Goal: Information Seeking & Learning: Check status

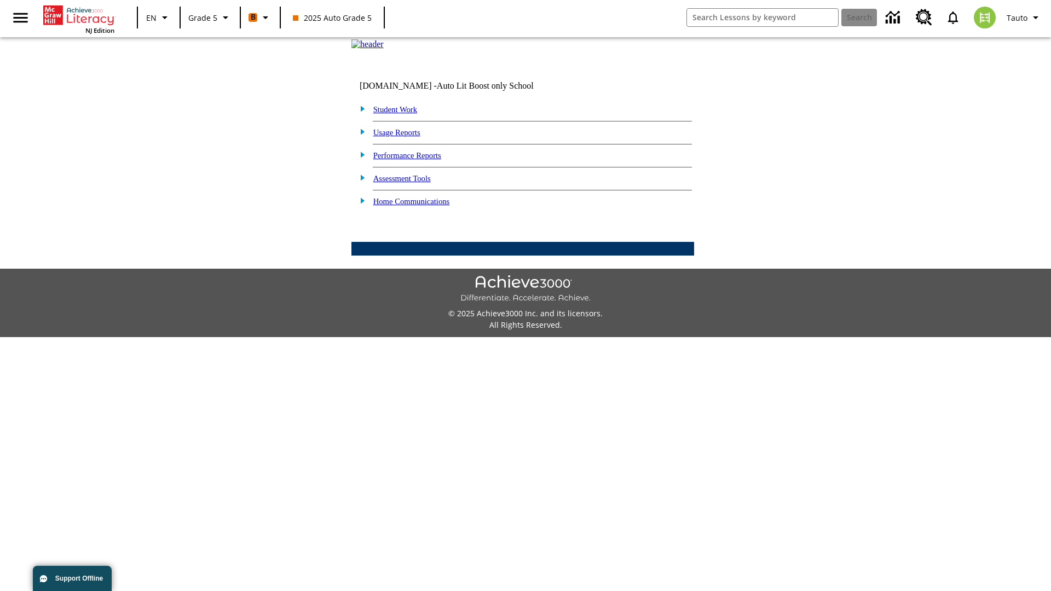
click at [419, 160] on link "Performance Reports" at bounding box center [407, 155] width 68 height 9
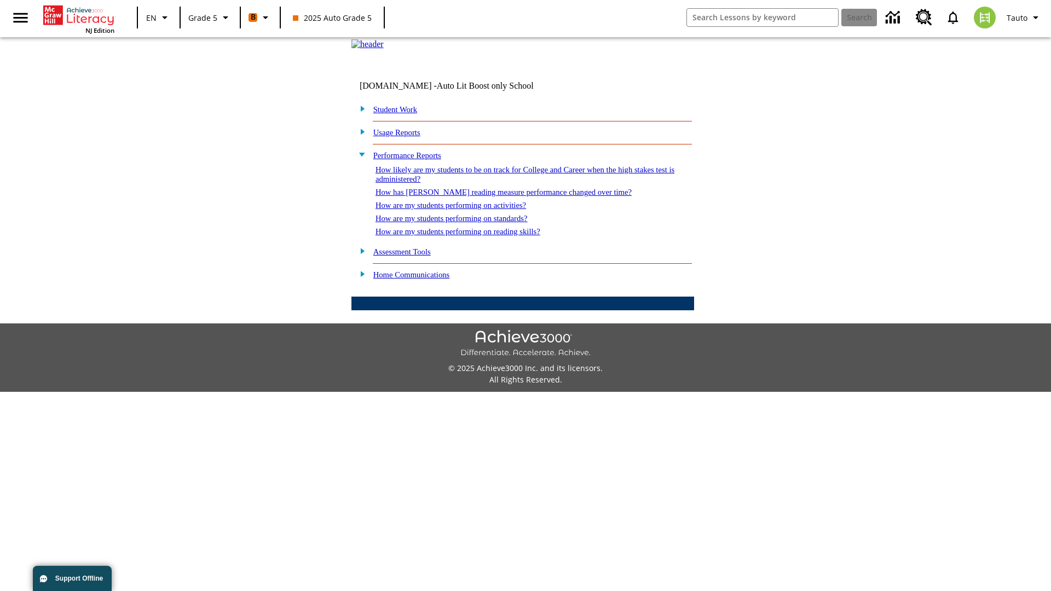
click at [461, 210] on link "How are my students performing on activities?" at bounding box center [450, 205] width 150 height 9
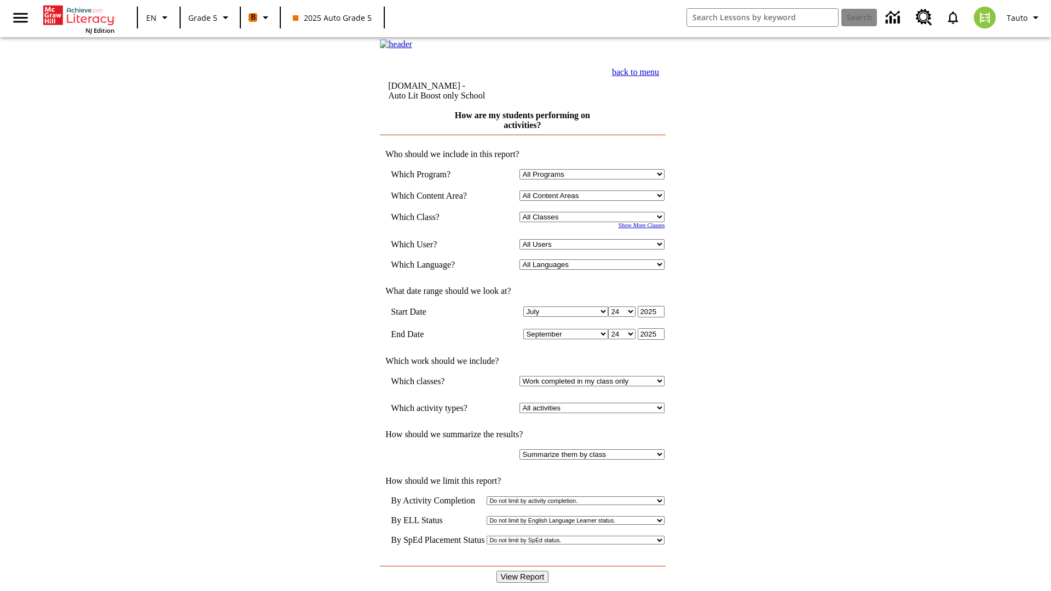
click at [594, 222] on select "Select a Class: All Classes 2025 Auto Grade 5 OL 2025 Auto Grade 6" at bounding box center [591, 217] width 145 height 10
select select "11133131"
